Goal: Information Seeking & Learning: Learn about a topic

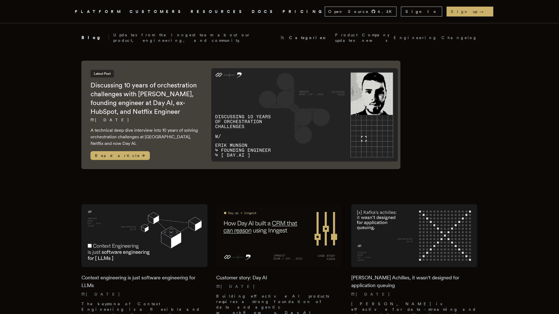
click at [157, 10] on link "CUSTOMERS" at bounding box center [157, 11] width 54 height 7
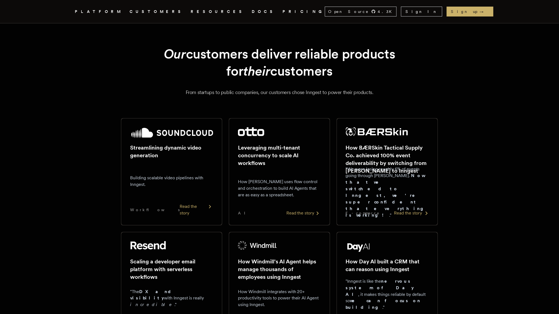
click at [389, 164] on h2 "How BÆRSkin Tactical Supply Co. achieved 100% event deliverability by switching…" at bounding box center [387, 159] width 83 height 31
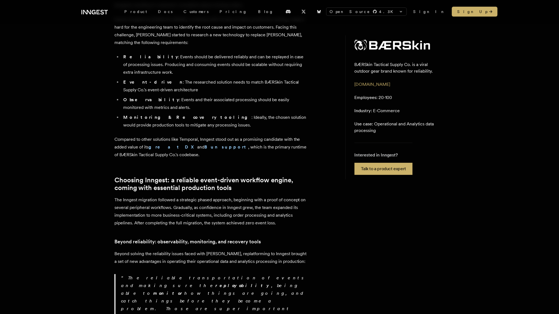
scroll to position [467, 0]
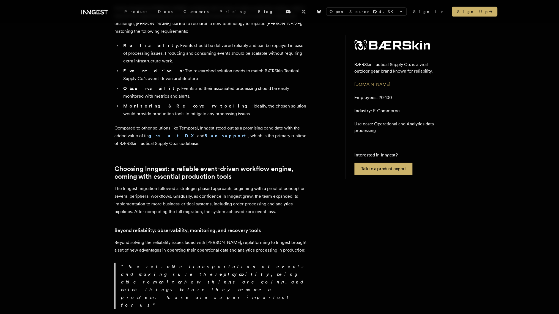
click at [132, 185] on p "The Inngest migration followed a strategic phased approach, beginning with a pr…" at bounding box center [210, 200] width 193 height 31
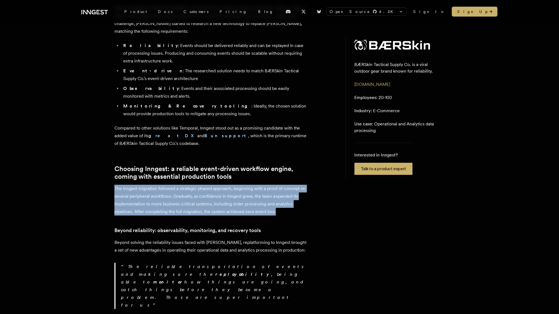
drag, startPoint x: 115, startPoint y: 143, endPoint x: 277, endPoint y: 168, distance: 164.0
click at [277, 185] on p "The Inngest migration followed a strategic phased approach, beginning with a pr…" at bounding box center [210, 200] width 193 height 31
copy p "The Inngest migration followed a strategic phased approach, beginning with a pr…"
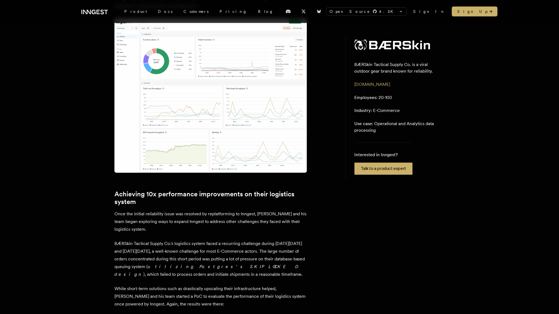
scroll to position [791, 0]
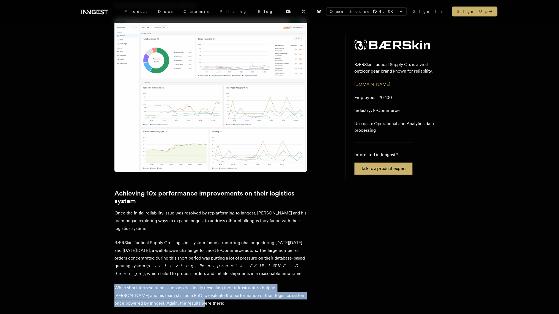
drag, startPoint x: 115, startPoint y: 212, endPoint x: 188, endPoint y: 226, distance: 75.0
click at [188, 285] on p "While short-term solutions such as drastically upscaling their infrastructure h…" at bounding box center [210, 296] width 193 height 23
copy p "While short-term solutions such as drastically upscaling their infrastructure h…"
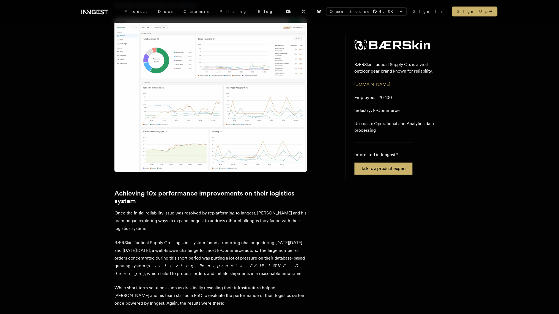
drag, startPoint x: 178, startPoint y: 259, endPoint x: 124, endPoint y: 241, distance: 57.3
copy p "The preliminary results show that from 40 orders per minute we managed to incre…"
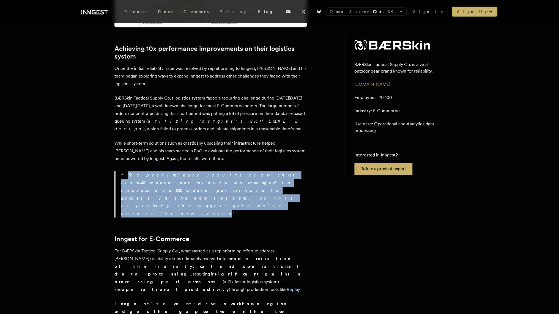
scroll to position [939, 0]
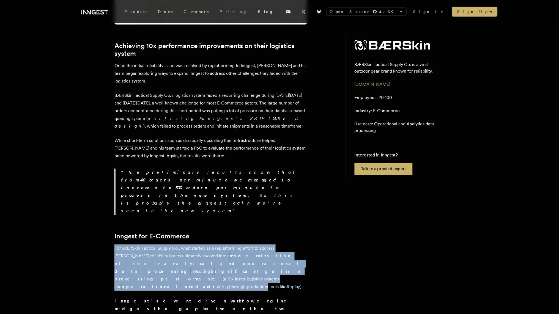
drag, startPoint x: 115, startPoint y: 146, endPoint x: 226, endPoint y: 166, distance: 113.5
click at [226, 245] on p "For BÆRSkin Tactical Supply Co., what started as a replatforming effort to addr…" at bounding box center [210, 268] width 193 height 46
drag, startPoint x: 266, startPoint y: 170, endPoint x: 114, endPoint y: 148, distance: 153.7
copy p "For BÆRSkin Tactical Supply Co., what started as a replatforming effort to addr…"
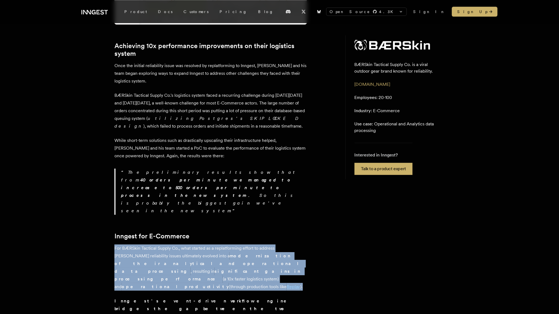
drag, startPoint x: 221, startPoint y: 214, endPoint x: 107, endPoint y: 184, distance: 118.5
copy p "Inngest's event-driven workflow engine bridges the gap between the two main com…"
drag, startPoint x: 115, startPoint y: 228, endPoint x: 144, endPoint y: 267, distance: 49.4
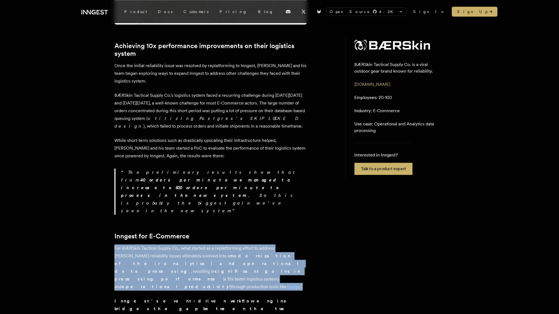
copy div "Finally, where alternatives like [PERSON_NAME], AWS SQS, or Temporal require si…"
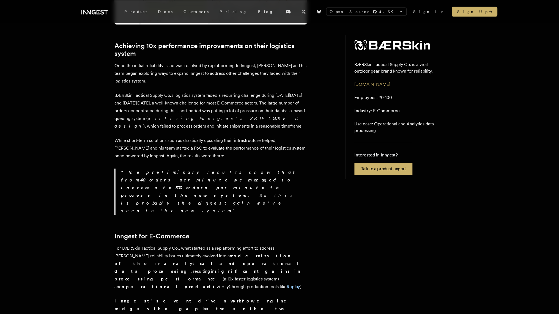
drag, startPoint x: 114, startPoint y: 256, endPoint x: 236, endPoint y: 256, distance: 121.3
copy p "If you're interested in learning how [PERSON_NAME] can help your team"
drag, startPoint x: 223, startPoint y: 267, endPoint x: 239, endPoint y: 256, distance: 18.7
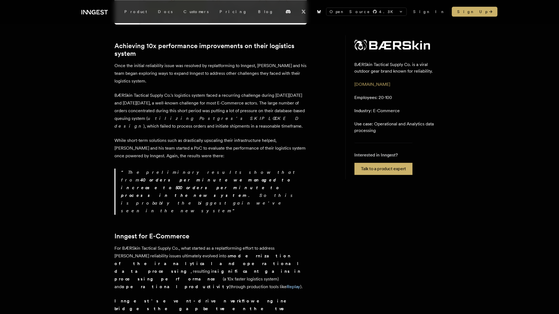
copy p "reach out to us to chat with an expert."
